Goal: Task Accomplishment & Management: Use online tool/utility

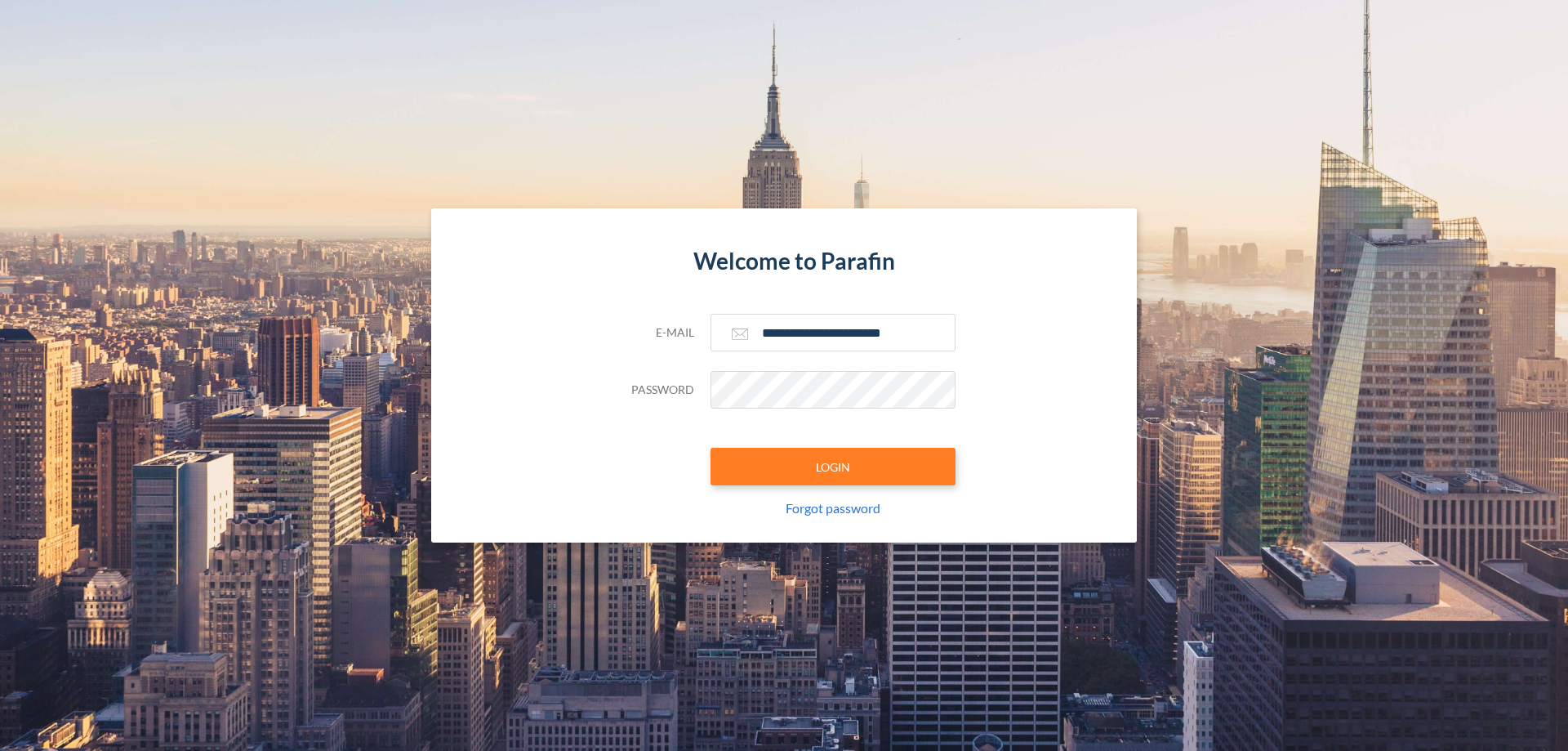
type input "**********"
click at [833, 466] on button "LOGIN" at bounding box center [833, 466] width 245 height 38
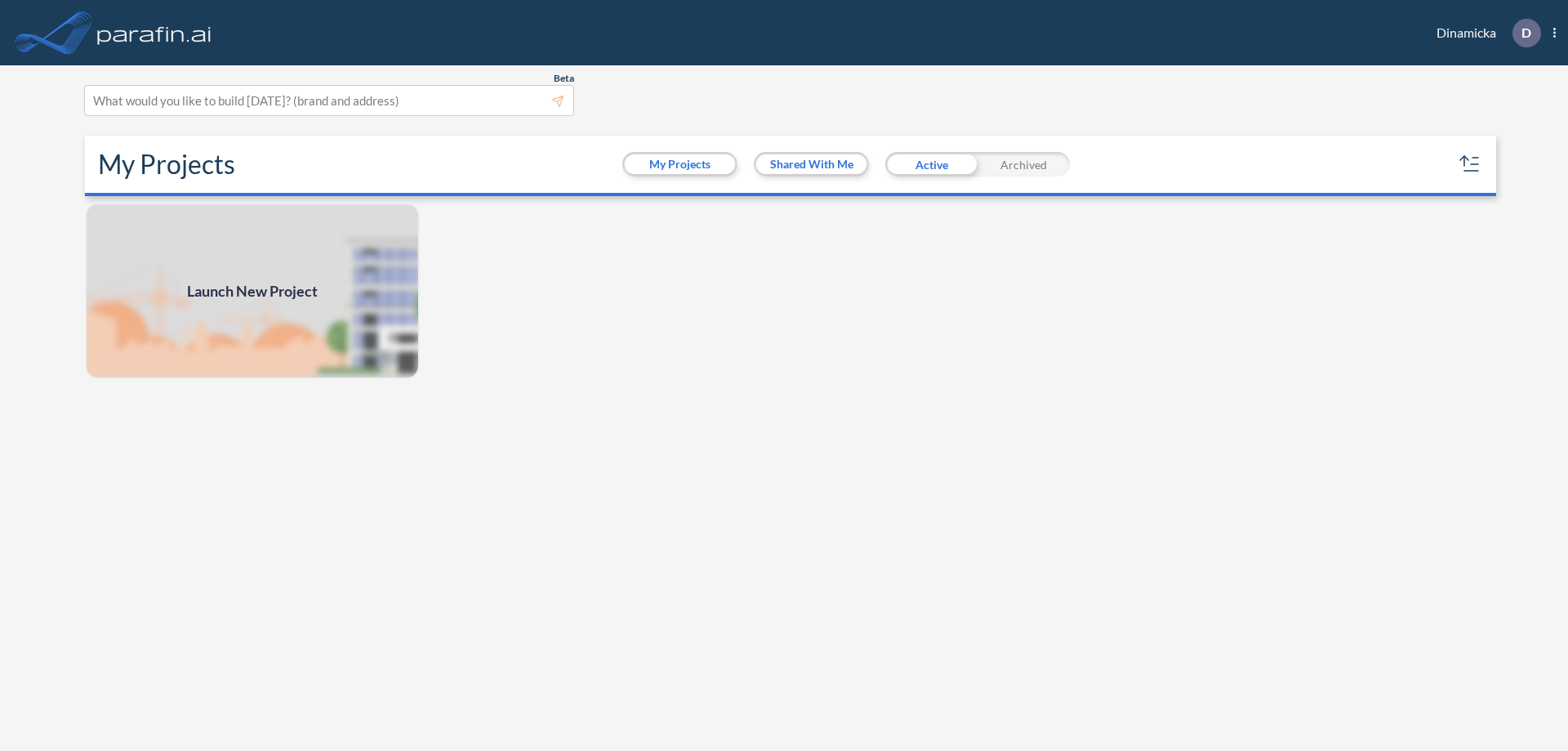
scroll to position [4, 0]
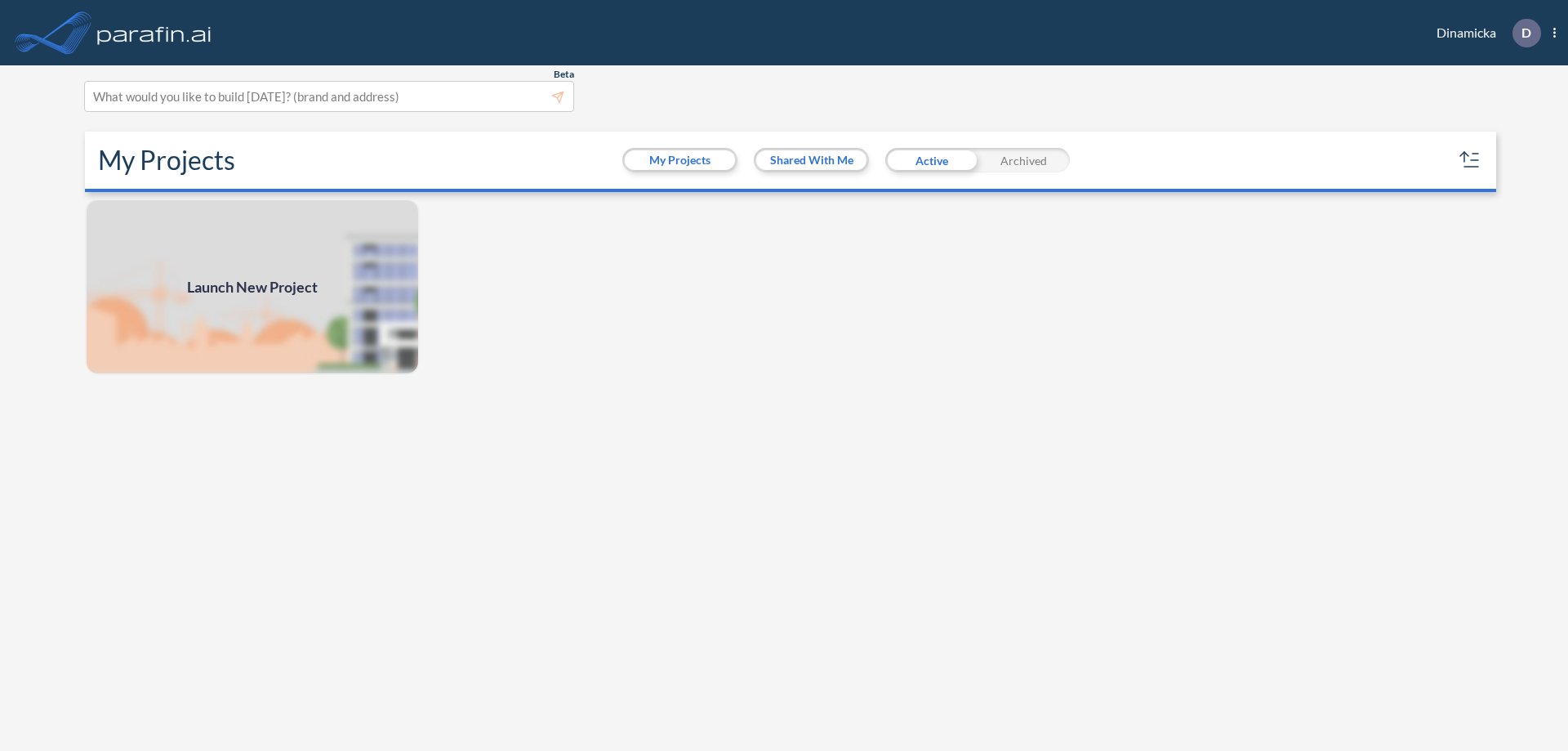
click at [252, 287] on span "Launch New Project" at bounding box center [252, 287] width 130 height 22
